Goal: Task Accomplishment & Management: Manage account settings

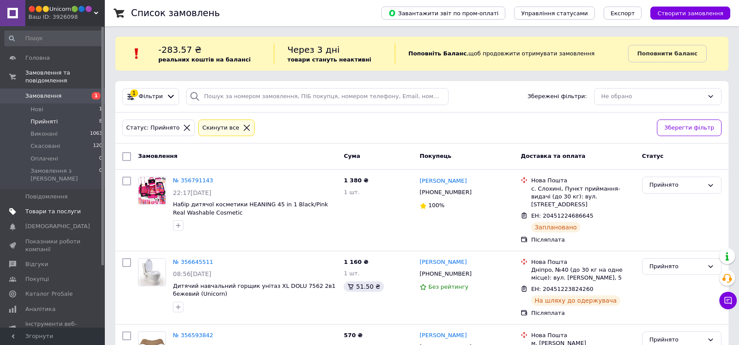
click at [39, 208] on span "Товари та послуги" at bounding box center [52, 212] width 55 height 8
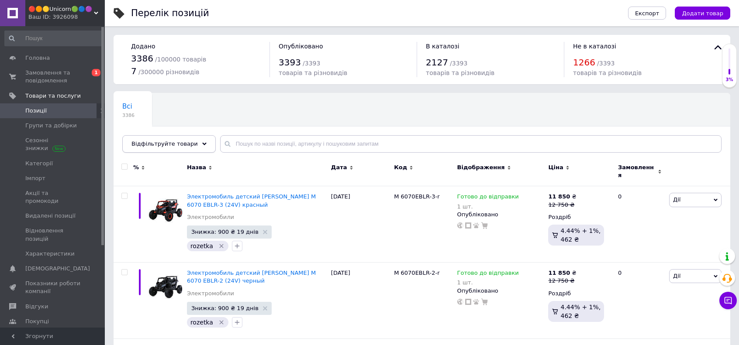
click at [176, 145] on span "Відфільтруйте товари" at bounding box center [164, 144] width 66 height 7
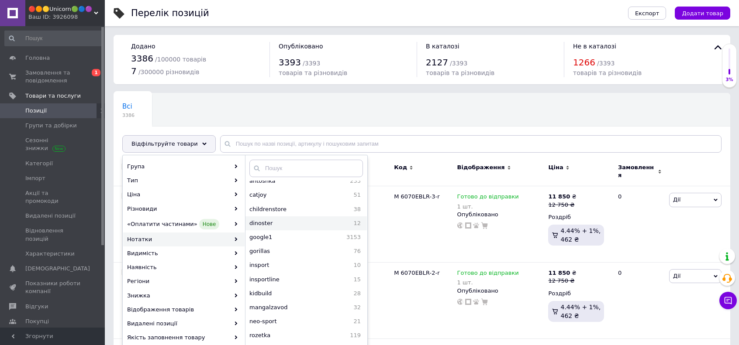
scroll to position [64, 0]
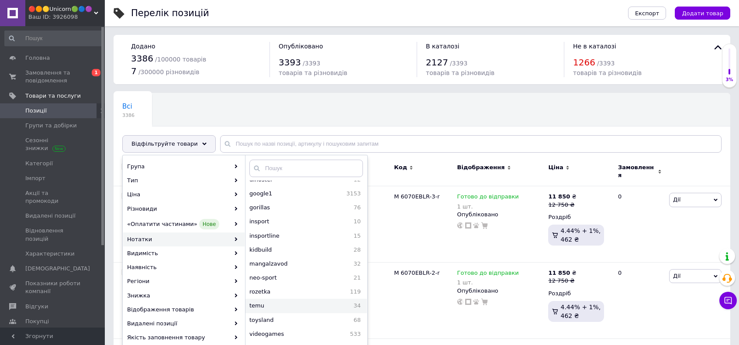
click at [259, 305] on span "temu" at bounding box center [280, 306] width 62 height 8
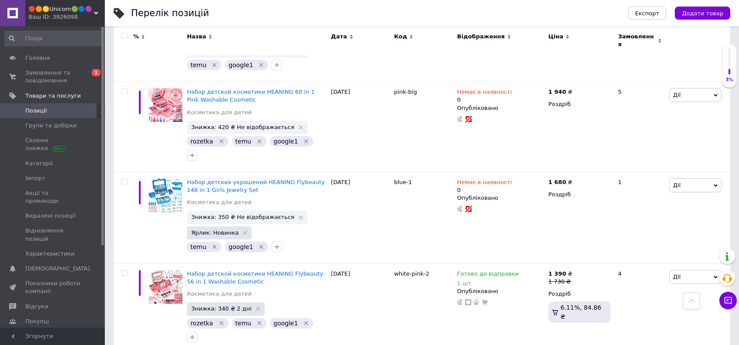
scroll to position [1703, 0]
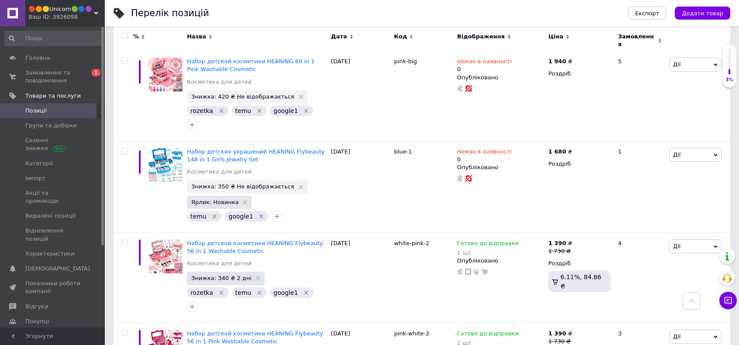
drag, startPoint x: 529, startPoint y: 168, endPoint x: 514, endPoint y: 165, distance: 15.2
type input "1"
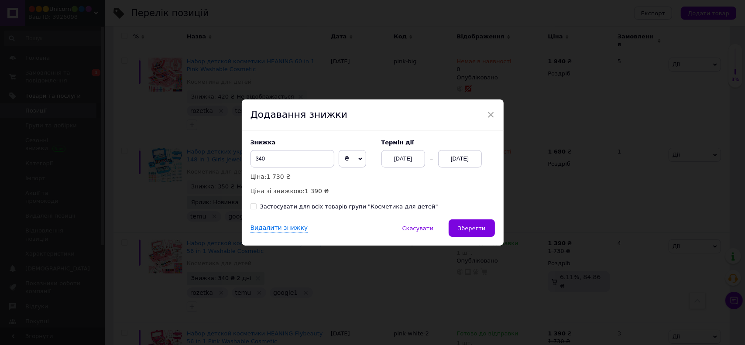
click at [462, 161] on div "12.08.2025" at bounding box center [460, 158] width 44 height 17
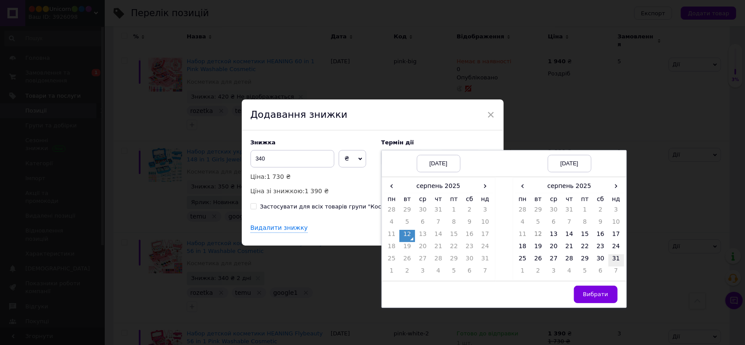
click at [615, 257] on td "31" at bounding box center [617, 261] width 16 height 12
click at [594, 296] on span "Вибрати" at bounding box center [595, 294] width 25 height 7
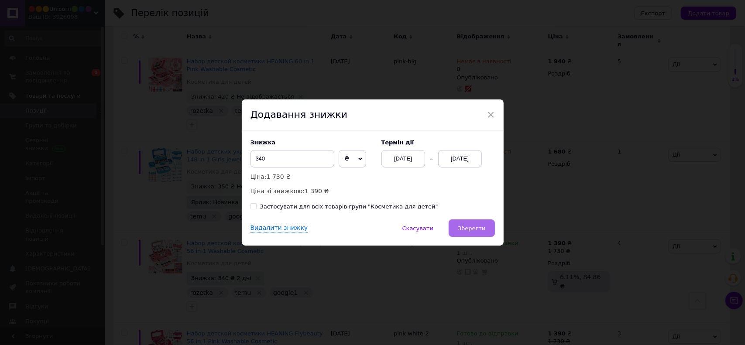
click at [471, 229] on span "Зберегти" at bounding box center [472, 228] width 28 height 7
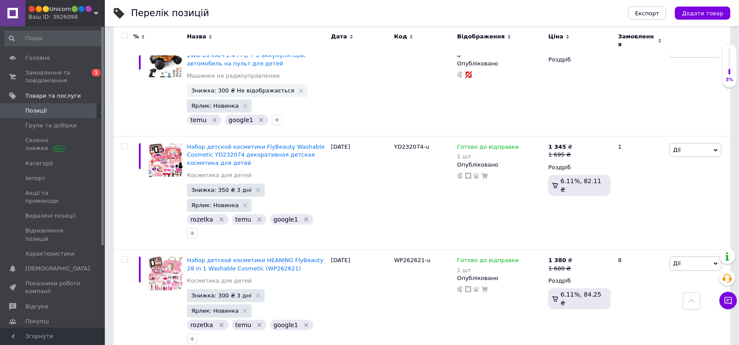
scroll to position [2341, 0]
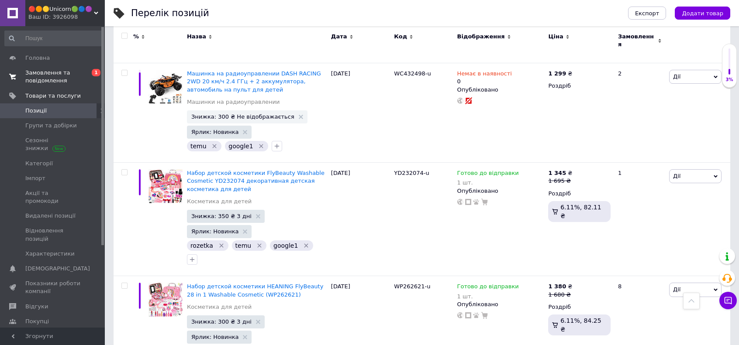
click at [60, 81] on span "Замовлення та повідомлення" at bounding box center [52, 77] width 55 height 16
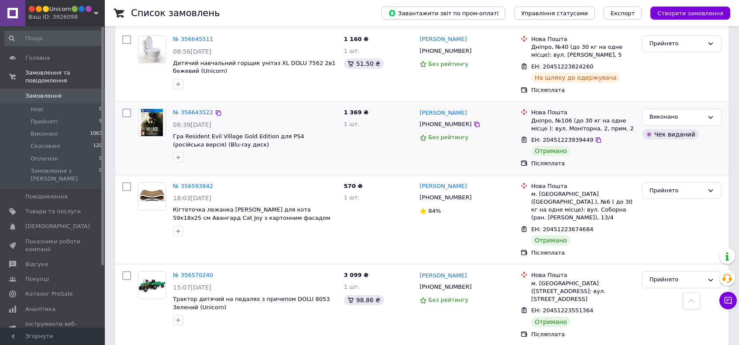
scroll to position [262, 0]
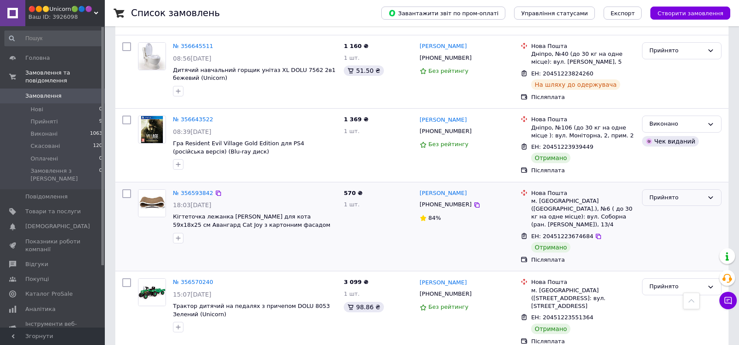
click at [673, 193] on div "Прийнято" at bounding box center [676, 197] width 54 height 9
click at [670, 208] on li "Виконано" at bounding box center [681, 216] width 79 height 16
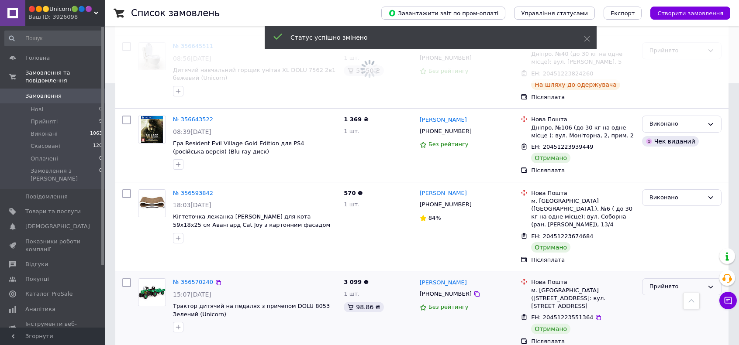
click at [665, 283] on div "Прийнято" at bounding box center [676, 287] width 54 height 9
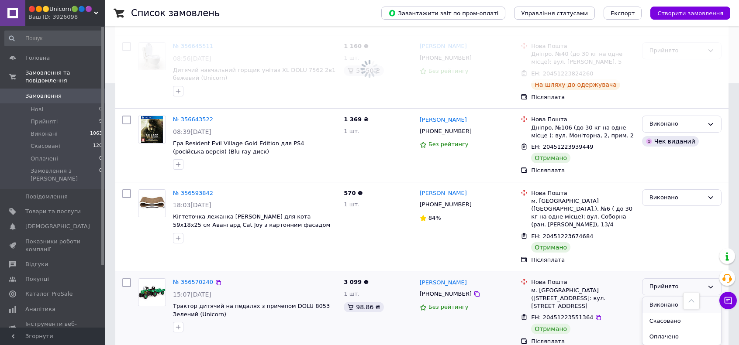
click at [666, 297] on li "Виконано" at bounding box center [681, 305] width 79 height 16
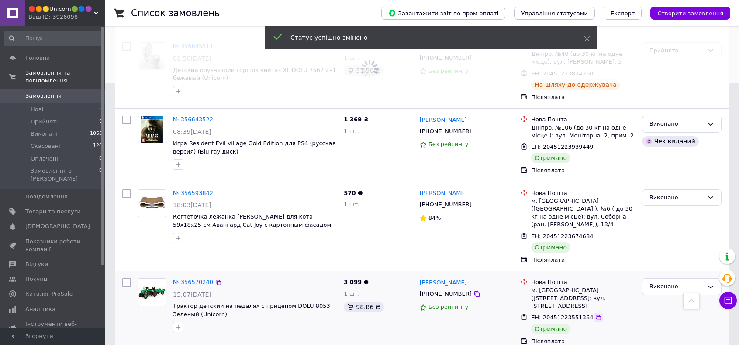
click at [595, 314] on icon at bounding box center [598, 317] width 7 height 7
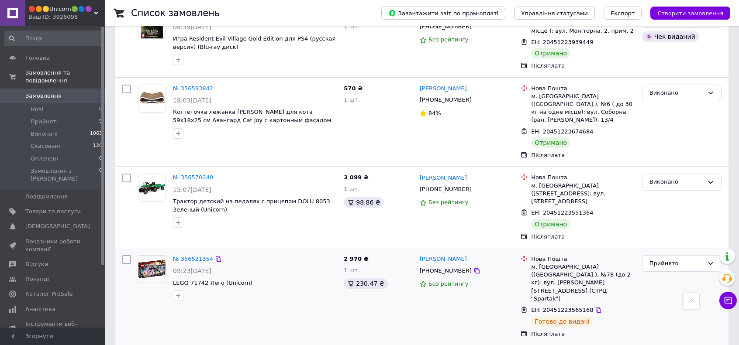
scroll to position [393, 0]
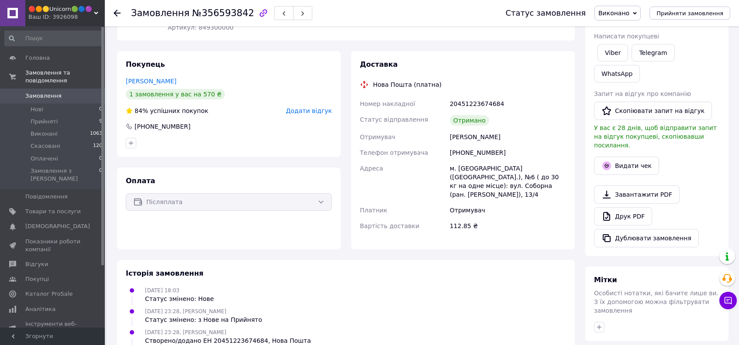
scroll to position [131, 0]
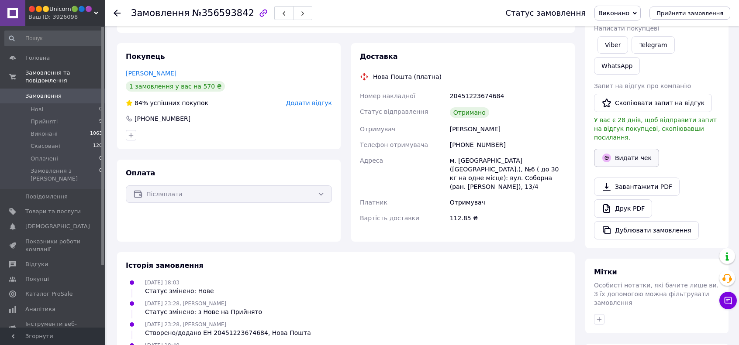
click at [620, 149] on button "Видати чек" at bounding box center [626, 158] width 65 height 18
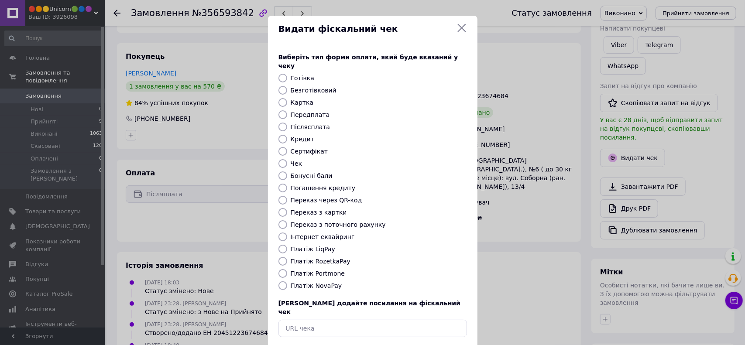
click at [305, 124] on label "Післясплата" at bounding box center [311, 127] width 40 height 7
click at [287, 123] on input "Післясплата" at bounding box center [283, 127] width 9 height 9
radio input "true"
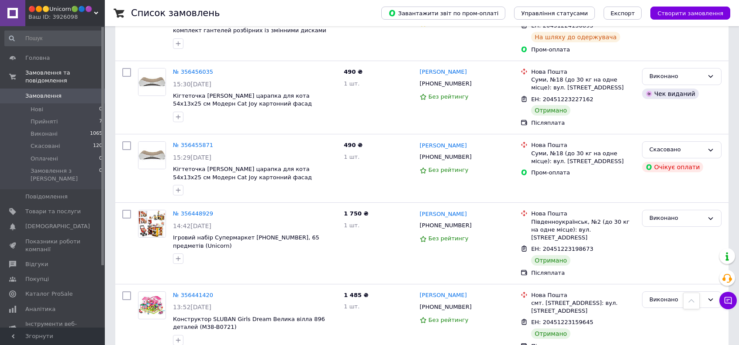
scroll to position [742, 0]
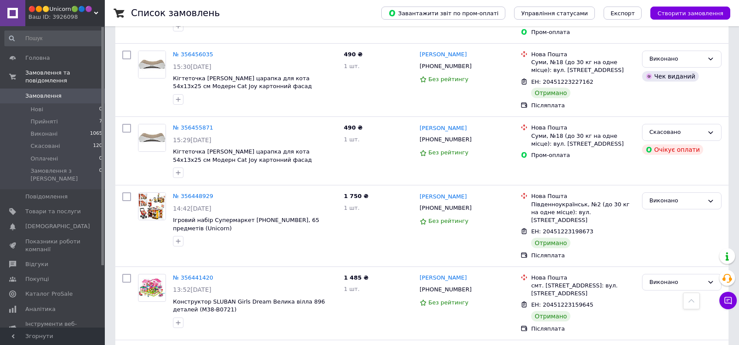
drag, startPoint x: 71, startPoint y: 111, endPoint x: 72, endPoint y: 90, distance: 21.9
click at [71, 116] on li "Прийняті 7" at bounding box center [53, 122] width 107 height 12
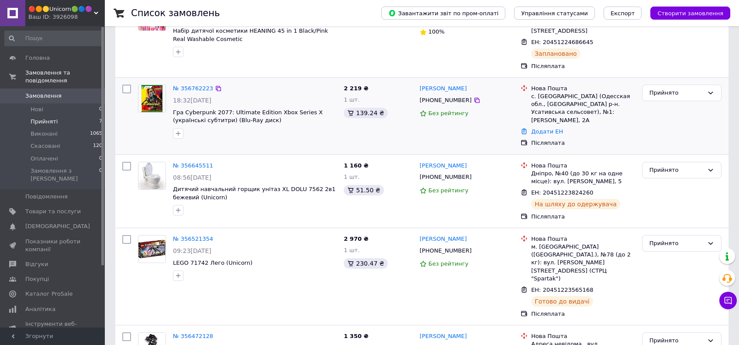
scroll to position [175, 0]
click at [34, 118] on span "Прийняті" at bounding box center [44, 122] width 27 height 8
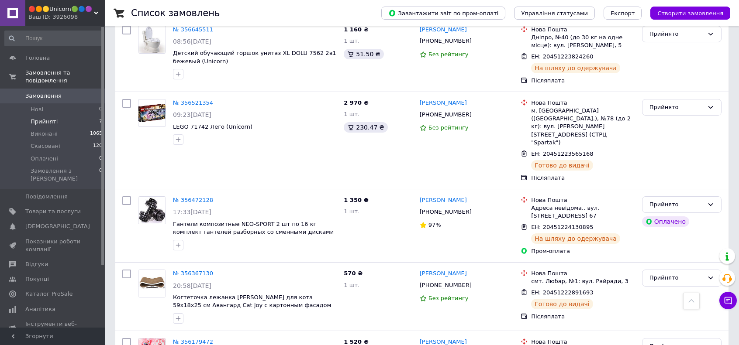
scroll to position [354, 0]
